Goal: Information Seeking & Learning: Learn about a topic

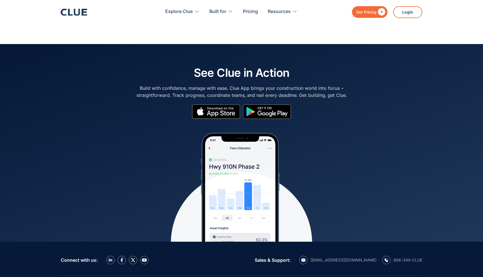
scroll to position [2536, 0]
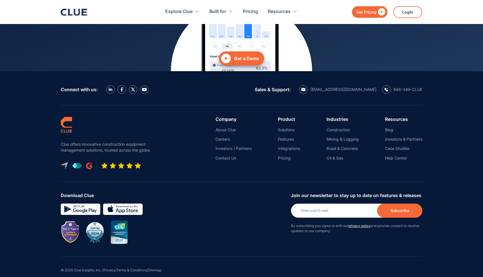
click at [384, 119] on nav "Company About Clue Careers Investors / Partners Contact Us Product Solutions Fe…" at bounding box center [290, 139] width 264 height 44
click at [386, 127] on link "Blog" at bounding box center [403, 129] width 37 height 5
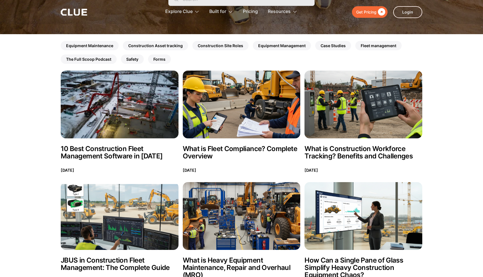
scroll to position [139, 0]
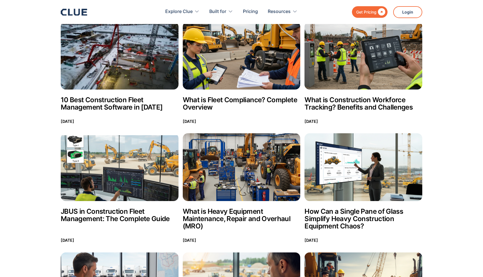
click at [94, 104] on h2 "10 Best Construction Fleet Management Software in [DATE]" at bounding box center [120, 103] width 118 height 15
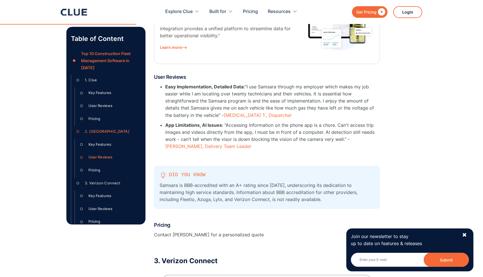
scroll to position [1422, 0]
